Goal: Feedback & Contribution: Leave review/rating

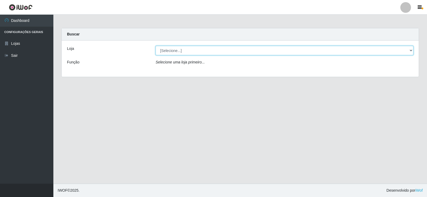
click at [388, 51] on select "[Selecione...] Supermercado Manaira" at bounding box center [284, 50] width 258 height 9
select select "443"
click at [155, 46] on select "[Selecione...] Supermercado Manaira" at bounding box center [284, 50] width 258 height 9
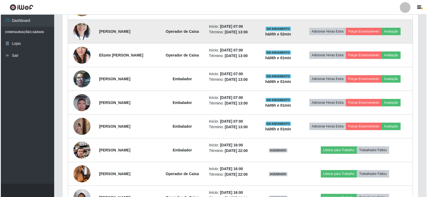
scroll to position [240, 0]
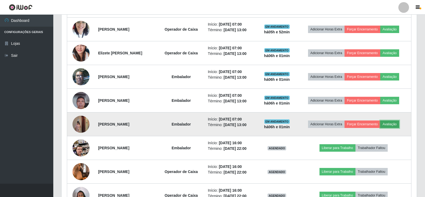
click at [394, 125] on button "Avaliação" at bounding box center [390, 124] width 19 height 7
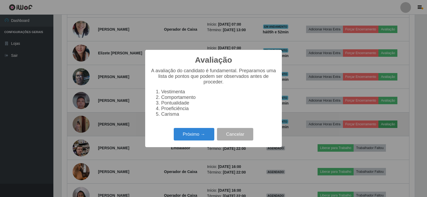
scroll to position [111, 353]
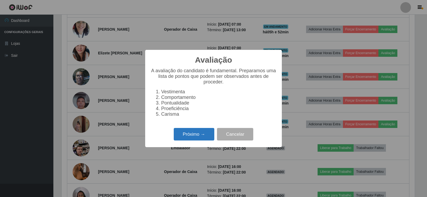
click at [198, 136] on button "Próximo →" at bounding box center [194, 134] width 41 height 13
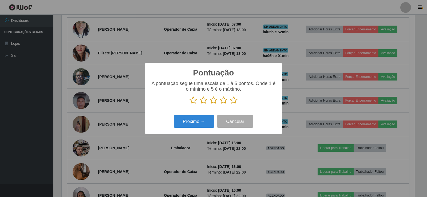
click at [233, 101] on icon at bounding box center [233, 100] width 7 height 8
click at [230, 104] on input "radio" at bounding box center [230, 104] width 0 height 0
click at [209, 121] on button "Próximo →" at bounding box center [194, 121] width 41 height 13
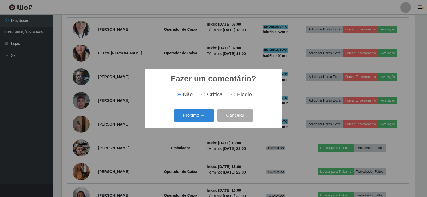
click at [233, 95] on input "Elogio" at bounding box center [232, 94] width 3 height 3
radio input "true"
click at [207, 114] on button "Próximo →" at bounding box center [194, 115] width 41 height 13
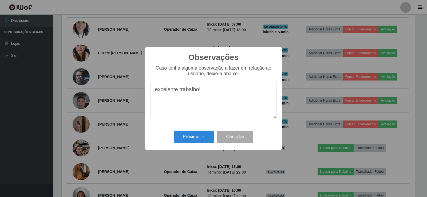
drag, startPoint x: 153, startPoint y: 93, endPoint x: 228, endPoint y: 93, distance: 75.7
click at [228, 93] on textarea "excelente trabalho!" at bounding box center [213, 100] width 126 height 37
type textarea "excelente trabalho!"
click at [203, 139] on button "Próximo →" at bounding box center [194, 137] width 41 height 13
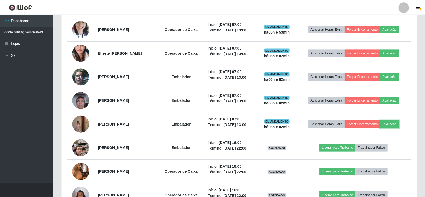
scroll to position [111, 355]
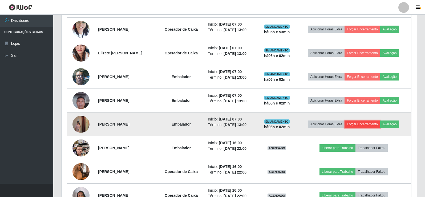
click at [380, 123] on button "Forçar Encerramento" at bounding box center [363, 124] width 36 height 7
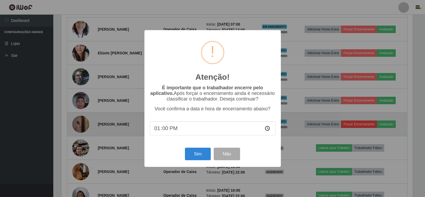
scroll to position [111, 353]
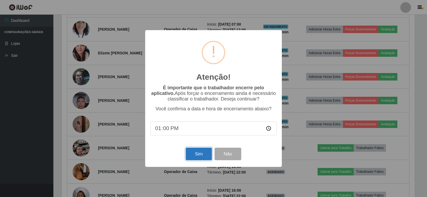
click at [202, 156] on button "Sim" at bounding box center [199, 154] width 26 height 13
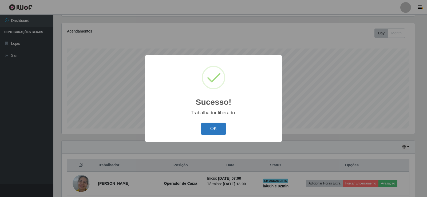
click at [218, 127] on button "OK" at bounding box center [213, 129] width 25 height 13
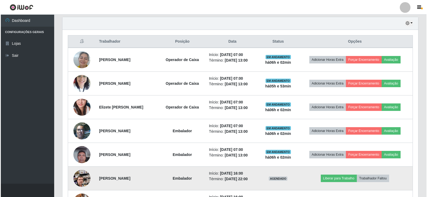
scroll to position [195, 0]
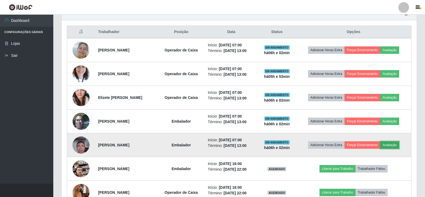
click at [394, 144] on button "Avaliação" at bounding box center [390, 144] width 19 height 7
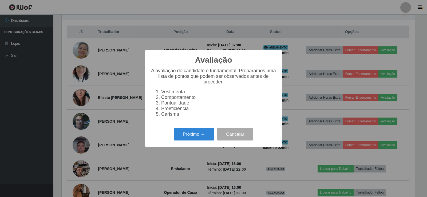
scroll to position [111, 353]
click at [208, 140] on button "Próximo →" at bounding box center [194, 134] width 41 height 13
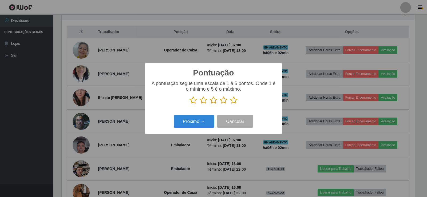
click at [233, 101] on icon at bounding box center [233, 100] width 7 height 8
click at [230, 104] on input "radio" at bounding box center [230, 104] width 0 height 0
click at [203, 120] on button "Próximo →" at bounding box center [194, 121] width 41 height 13
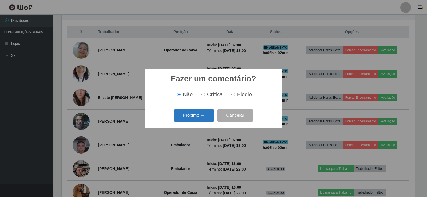
click at [203, 122] on button "Próximo →" at bounding box center [194, 115] width 41 height 13
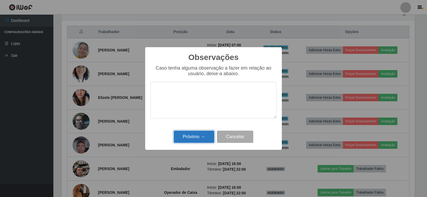
click at [206, 141] on button "Próximo →" at bounding box center [194, 137] width 41 height 13
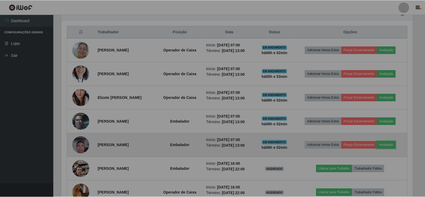
scroll to position [111, 355]
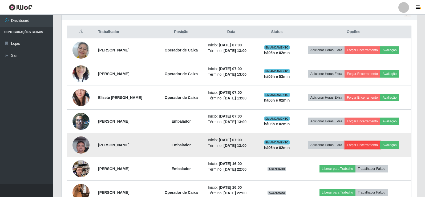
click at [374, 143] on button "Forçar Encerramento" at bounding box center [363, 144] width 36 height 7
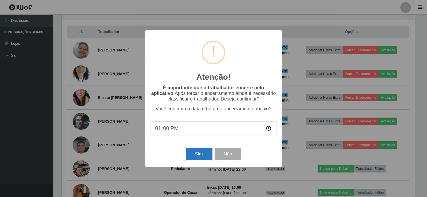
click at [206, 152] on button "Sim" at bounding box center [199, 154] width 26 height 13
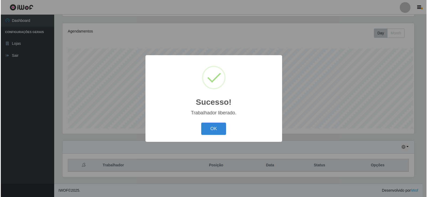
scroll to position [0, 0]
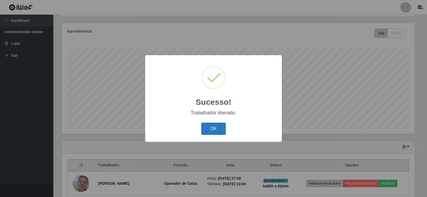
click at [210, 130] on button "OK" at bounding box center [213, 129] width 25 height 13
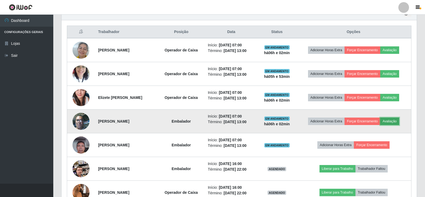
click at [399, 121] on button "Avaliação" at bounding box center [390, 121] width 19 height 7
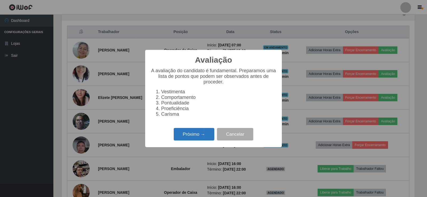
click at [203, 141] on button "Próximo →" at bounding box center [194, 134] width 41 height 13
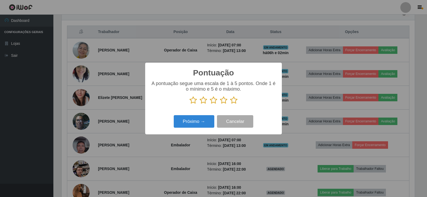
click at [232, 103] on icon at bounding box center [233, 100] width 7 height 8
click at [230, 104] on input "radio" at bounding box center [230, 104] width 0 height 0
click at [198, 122] on button "Próximo →" at bounding box center [194, 121] width 41 height 13
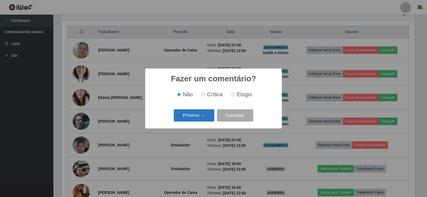
click at [210, 115] on button "Próximo →" at bounding box center [194, 115] width 41 height 13
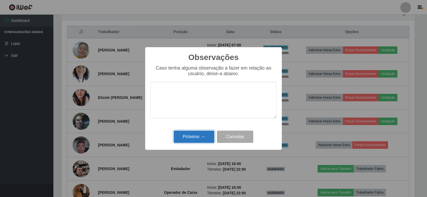
click at [209, 138] on button "Próximo →" at bounding box center [194, 137] width 41 height 13
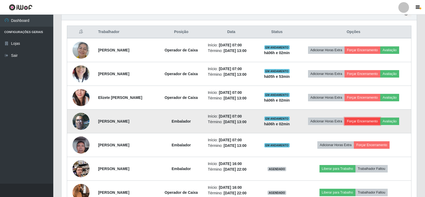
click at [375, 123] on button "Forçar Encerramento" at bounding box center [363, 121] width 36 height 7
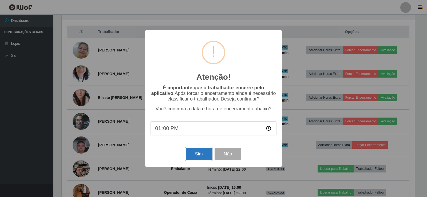
click at [197, 156] on button "Sim" at bounding box center [199, 154] width 26 height 13
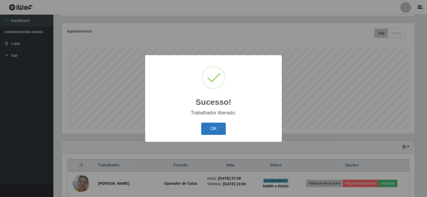
click at [214, 132] on button "OK" at bounding box center [213, 129] width 25 height 13
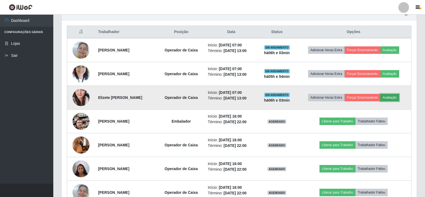
click at [397, 96] on button "Avaliação" at bounding box center [390, 97] width 19 height 7
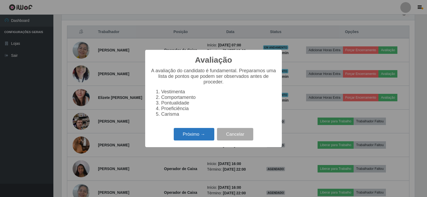
click at [205, 137] on button "Próximo →" at bounding box center [194, 134] width 41 height 13
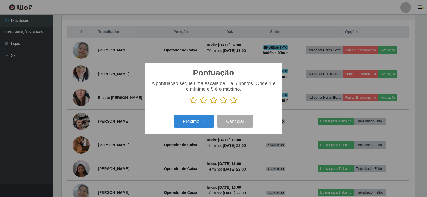
click at [234, 101] on icon at bounding box center [233, 100] width 7 height 8
click at [230, 104] on input "radio" at bounding box center [230, 104] width 0 height 0
click at [207, 117] on button "Próximo →" at bounding box center [194, 121] width 41 height 13
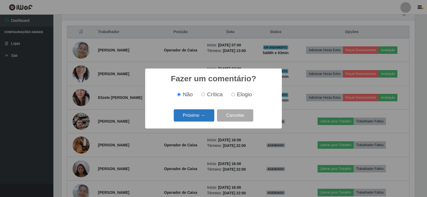
click at [209, 117] on button "Próximo →" at bounding box center [194, 115] width 41 height 13
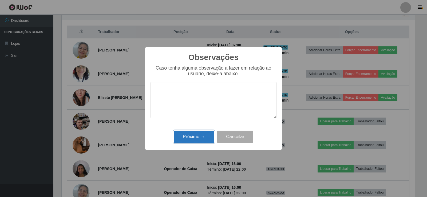
click at [205, 138] on button "Próximo →" at bounding box center [194, 137] width 41 height 13
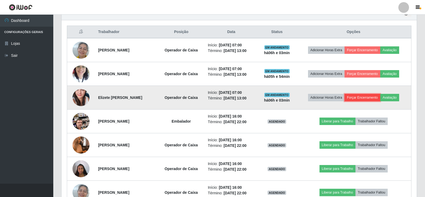
click at [377, 99] on button "Forçar Encerramento" at bounding box center [363, 97] width 36 height 7
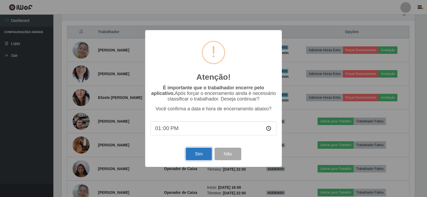
click at [205, 151] on button "Sim" at bounding box center [199, 154] width 26 height 13
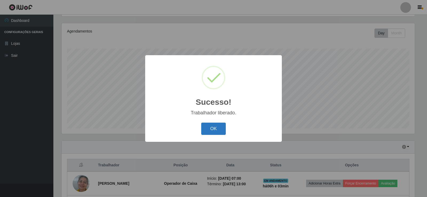
click at [214, 124] on button "OK" at bounding box center [213, 129] width 25 height 13
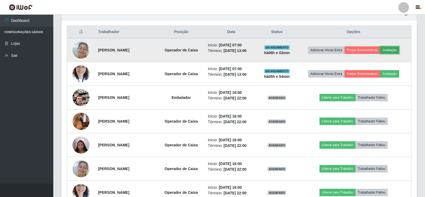
click at [394, 50] on button "Avaliação" at bounding box center [390, 49] width 19 height 7
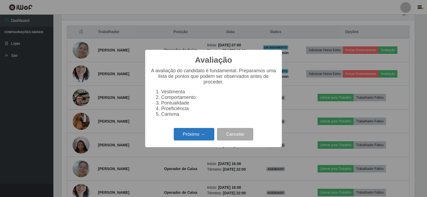
click at [203, 138] on button "Próximo →" at bounding box center [194, 134] width 41 height 13
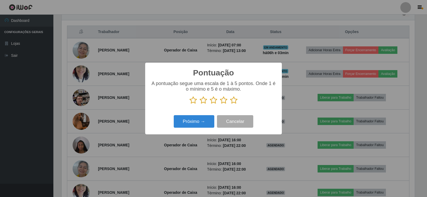
drag, startPoint x: 235, startPoint y: 100, endPoint x: 222, endPoint y: 110, distance: 15.4
click at [235, 101] on icon at bounding box center [233, 100] width 7 height 8
click at [230, 104] on input "radio" at bounding box center [230, 104] width 0 height 0
click at [207, 120] on button "Próximo →" at bounding box center [194, 121] width 41 height 13
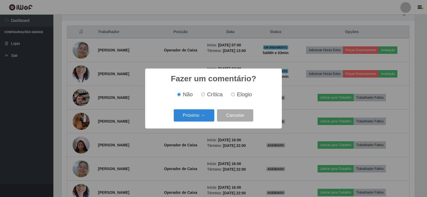
click at [232, 96] on input "Elogio" at bounding box center [232, 94] width 3 height 3
radio input "true"
click at [206, 114] on button "Próximo →" at bounding box center [194, 115] width 41 height 13
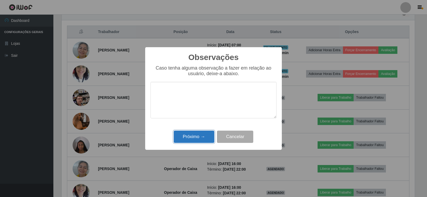
click at [202, 139] on button "Próximo →" at bounding box center [194, 137] width 41 height 13
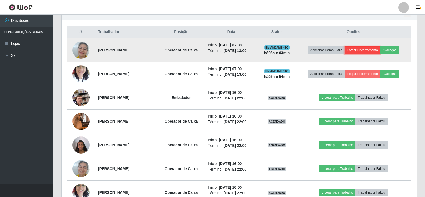
click at [376, 50] on button "Forçar Encerramento" at bounding box center [363, 49] width 36 height 7
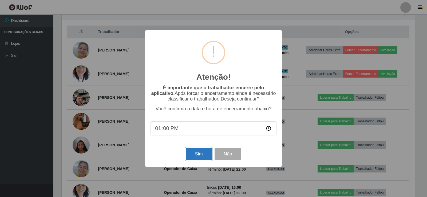
click at [199, 152] on button "Sim" at bounding box center [199, 154] width 26 height 13
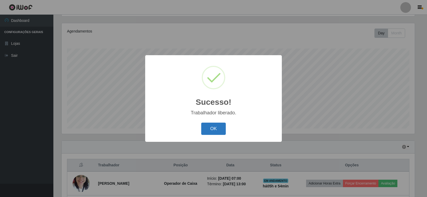
click at [213, 130] on button "OK" at bounding box center [213, 129] width 25 height 13
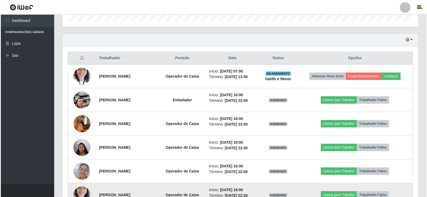
scroll to position [169, 0]
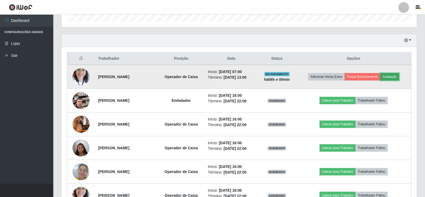
click at [397, 79] on button "Avaliação" at bounding box center [390, 76] width 19 height 7
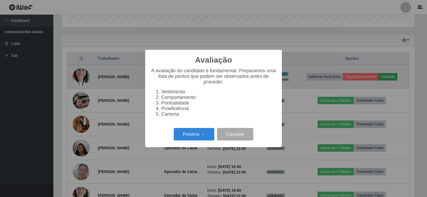
scroll to position [111, 353]
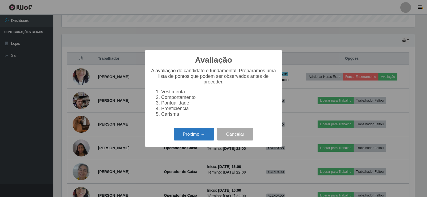
click at [195, 141] on button "Próximo →" at bounding box center [194, 134] width 41 height 13
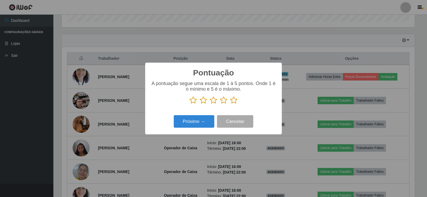
scroll to position [266548, 266306]
click at [233, 102] on icon at bounding box center [233, 100] width 7 height 8
click at [230, 104] on input "radio" at bounding box center [230, 104] width 0 height 0
click at [205, 126] on button "Próximo →" at bounding box center [194, 121] width 41 height 13
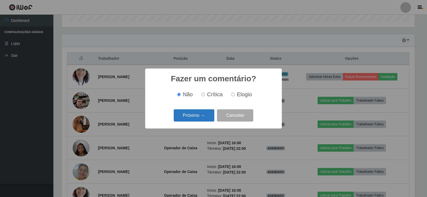
click at [203, 114] on button "Próximo →" at bounding box center [194, 115] width 41 height 13
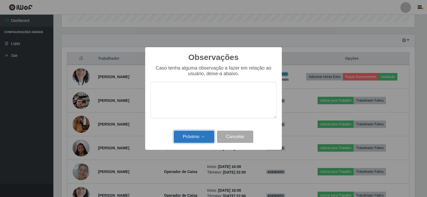
click at [197, 135] on button "Próximo →" at bounding box center [194, 137] width 41 height 13
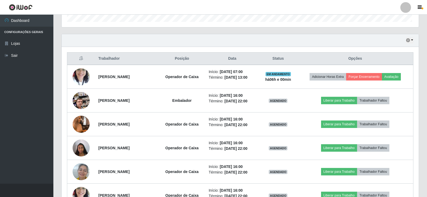
scroll to position [111, 355]
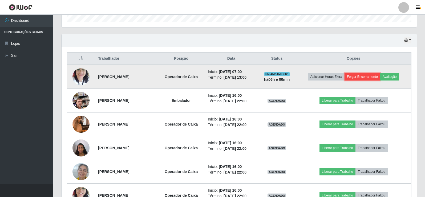
click at [366, 77] on button "Forçar Encerramento" at bounding box center [363, 76] width 36 height 7
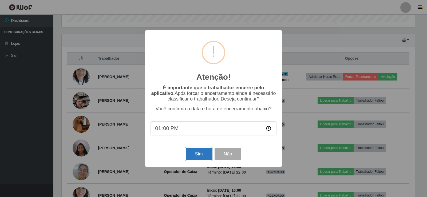
click at [194, 158] on button "Sim" at bounding box center [199, 154] width 26 height 13
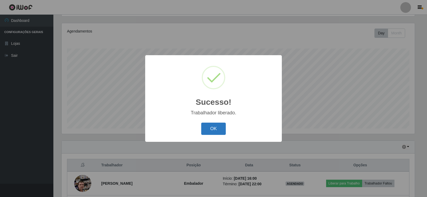
click at [221, 129] on button "OK" at bounding box center [213, 129] width 25 height 13
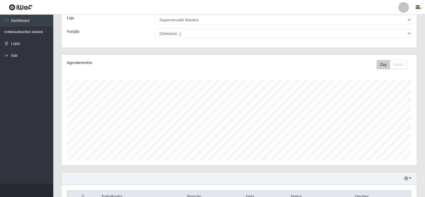
scroll to position [0, 0]
